Goal: Transaction & Acquisition: Purchase product/service

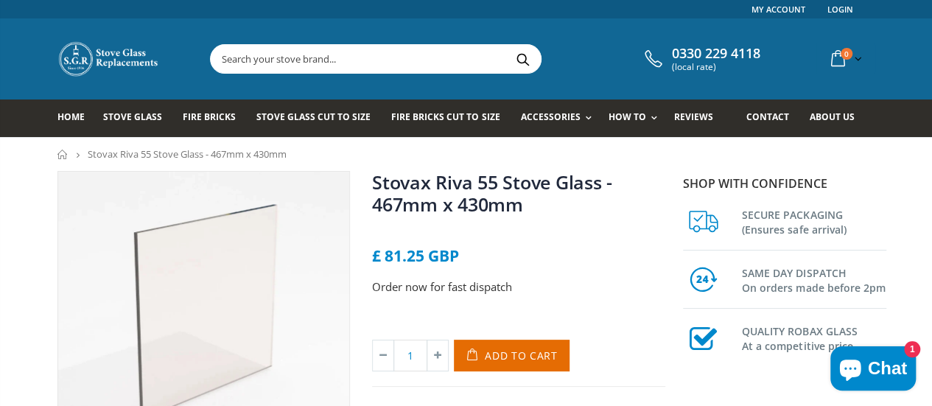
click at [611, 303] on div "Order now for fast dispatch" at bounding box center [518, 299] width 293 height 43
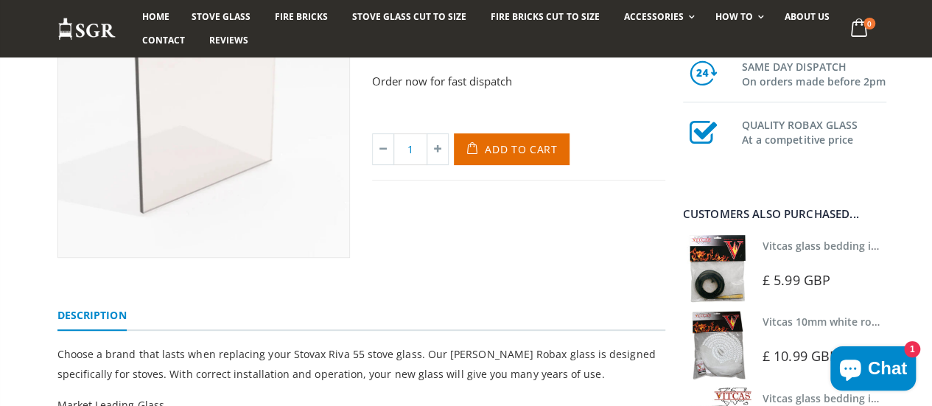
scroll to position [238, 0]
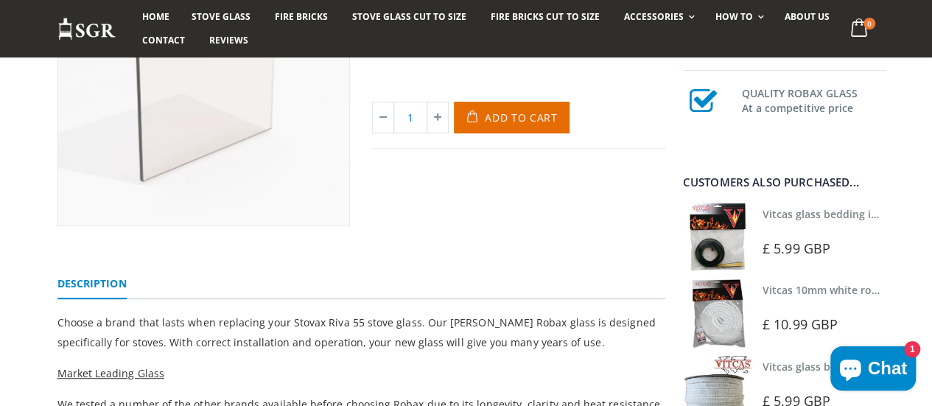
click at [736, 240] on img at bounding box center [717, 237] width 68 height 68
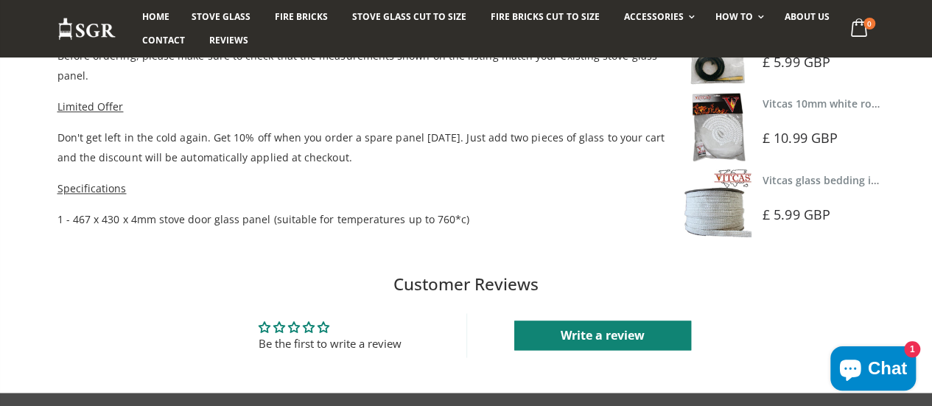
scroll to position [921, 0]
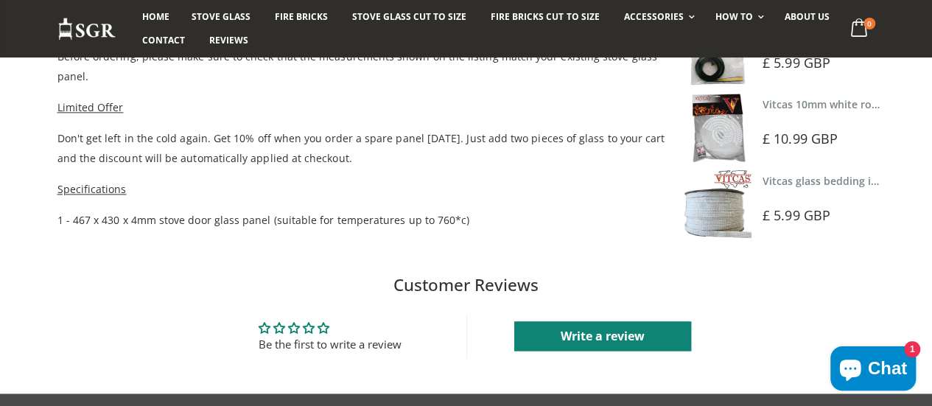
click at [479, 298] on div "Customer Reviews Be the first to write a review Write a review Write a review R…" at bounding box center [466, 324] width 908 height 103
click at [57, 214] on p "1 - 467 x 430 x 4mm stove door glass panel (suitable for temperatures up to 760…" at bounding box center [361, 220] width 608 height 20
click at [57, 216] on p "1 - 467 x 430 x 4mm stove door glass panel (suitable for temperatures up to 760…" at bounding box center [361, 220] width 608 height 20
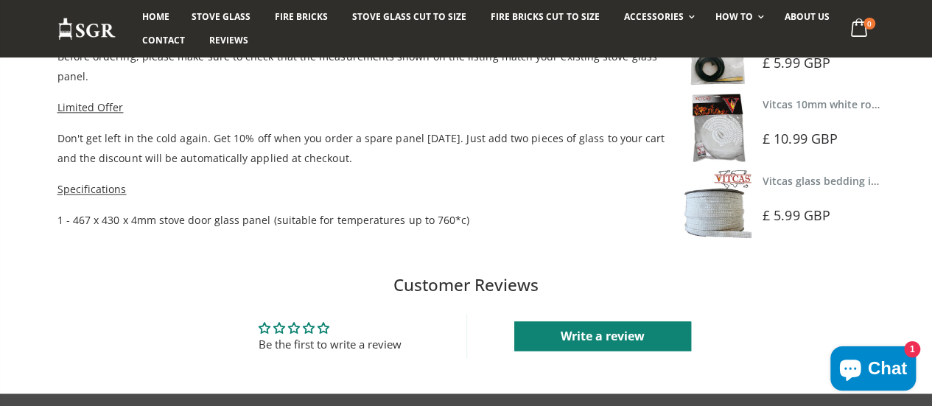
click at [60, 256] on div "Customer Reviews Be the first to write a review Write a review Write a review R…" at bounding box center [466, 325] width 932 height 138
click at [57, 211] on p "1 - 467 x 430 x 4mm stove door glass panel (suitable for temperatures up to 760…" at bounding box center [361, 220] width 608 height 20
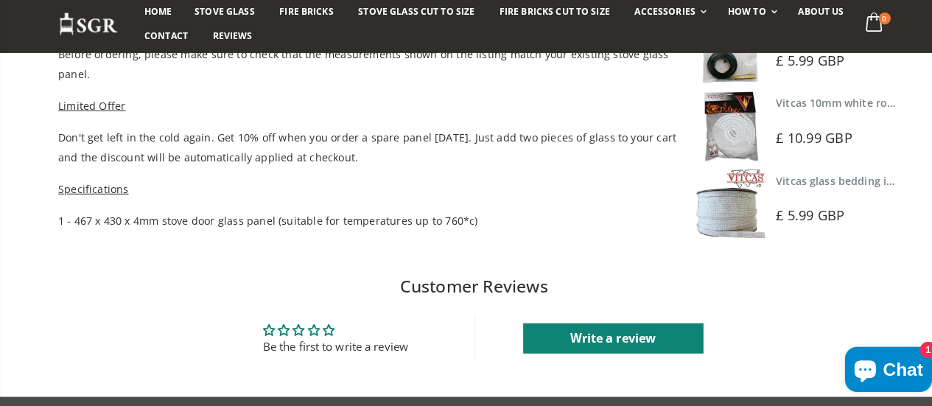
scroll to position [921, 0]
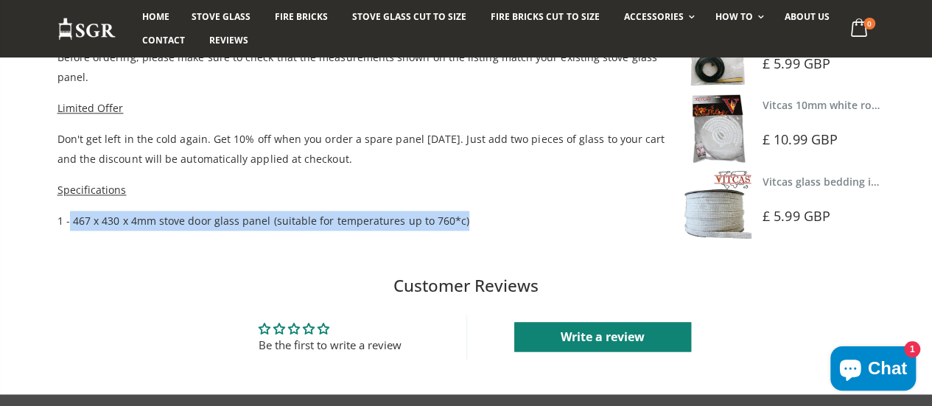
drag, startPoint x: 47, startPoint y: 218, endPoint x: 437, endPoint y: 217, distance: 390.3
click at [437, 217] on p "1 - 467 x 430 x 4mm stove door glass panel (suitable for temperatures up to 760…" at bounding box center [361, 221] width 608 height 20
copy p "467 x 430 x 4mm stove door glass panel (suitable for temperatures up to 760*c)"
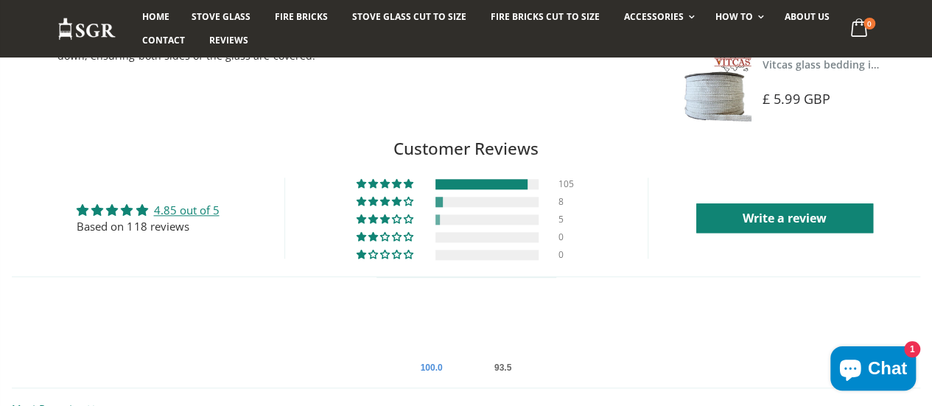
scroll to position [639, 0]
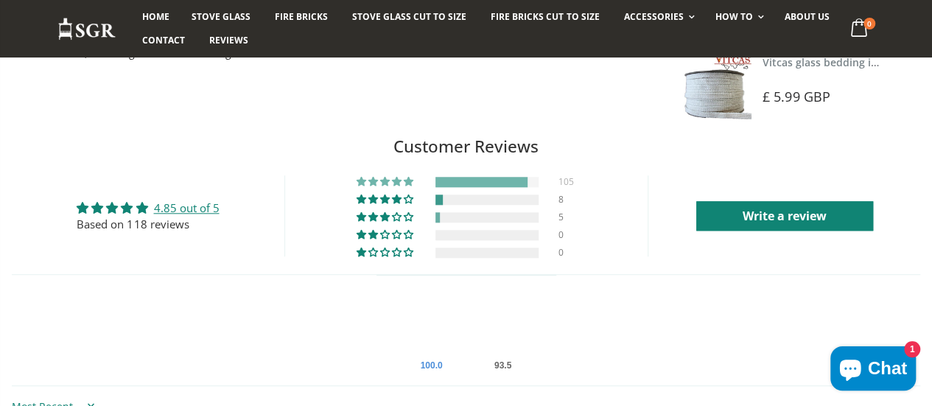
click at [504, 187] on div at bounding box center [481, 182] width 92 height 10
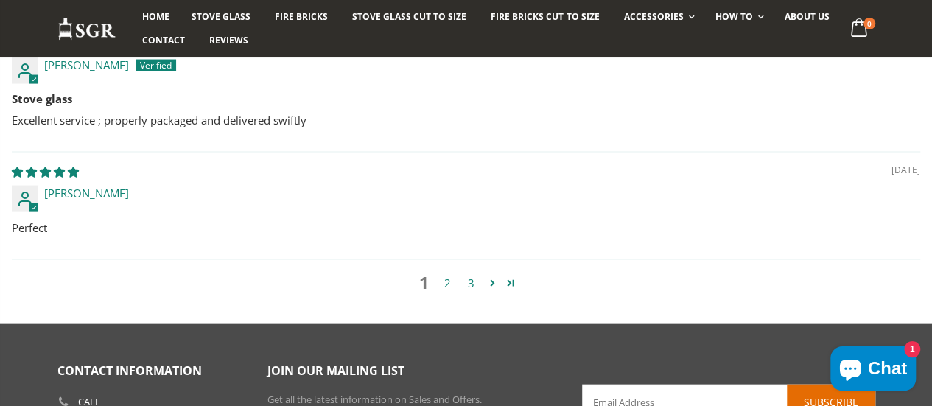
scroll to position [1470, 0]
